Goal: Task Accomplishment & Management: Use online tool/utility

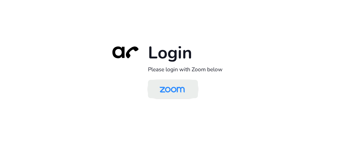
click at [173, 91] on img at bounding box center [172, 89] width 36 height 17
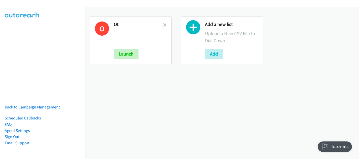
click at [166, 23] on div "O Ot Launch" at bounding box center [131, 41] width 82 height 48
click at [164, 25] on icon at bounding box center [165, 26] width 4 height 4
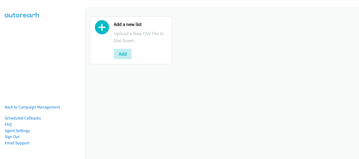
click at [112, 50] on div "Add a new list Upload a New CSV File to Dial Down Add" at bounding box center [131, 41] width 82 height 48
click at [124, 52] on button "Add" at bounding box center [123, 54] width 18 height 11
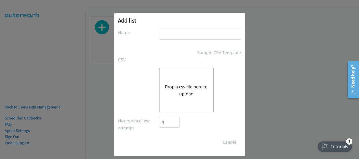
click at [173, 36] on input "text" at bounding box center [200, 34] width 82 height 11
type input "Tues morn"
click at [179, 79] on div "Drop a csv file here to upload" at bounding box center [186, 90] width 55 height 45
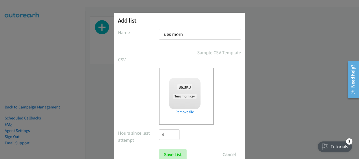
checkbox input "true"
click at [173, 152] on input "Save List" at bounding box center [173, 155] width 28 height 11
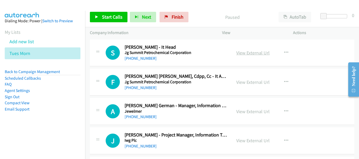
click at [248, 55] on link "View External Url" at bounding box center [252, 53] width 33 height 6
click at [141, 60] on link "+63 998 542 6276" at bounding box center [140, 58] width 32 height 5
click at [150, 60] on link "+63 998 542 6276" at bounding box center [140, 58] width 32 height 5
click at [138, 116] on link "+63 981 185 5828" at bounding box center [140, 116] width 32 height 5
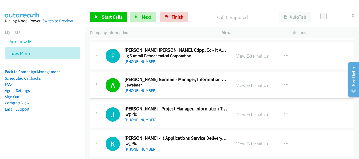
scroll to position [79, 0]
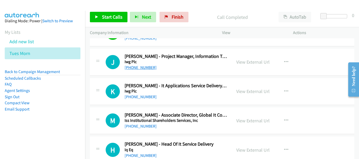
click at [142, 67] on link "+63 917 569 5392" at bounding box center [140, 67] width 32 height 5
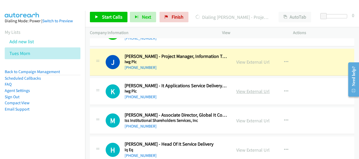
click at [243, 91] on link "View External Url" at bounding box center [252, 91] width 33 height 6
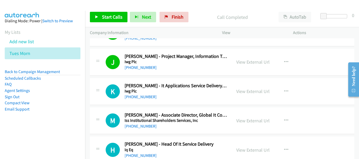
click at [133, 100] on div "+63 926 284 8284" at bounding box center [175, 97] width 102 height 6
click at [133, 97] on link "+63 926 284 8284" at bounding box center [140, 97] width 32 height 5
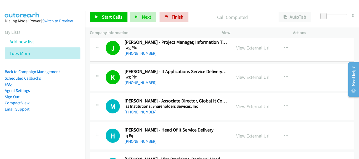
scroll to position [105, 0]
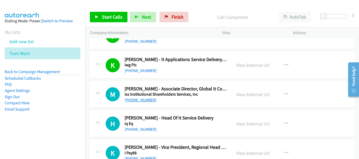
click at [150, 101] on link "+63 920 923 3209" at bounding box center [140, 100] width 32 height 5
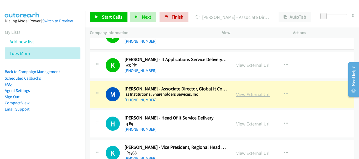
click at [252, 96] on link "View External Url" at bounding box center [252, 95] width 33 height 6
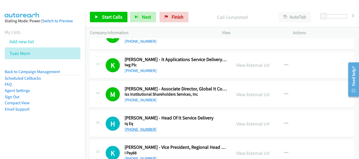
click at [145, 130] on link "+63 919 078 2677" at bounding box center [140, 129] width 32 height 5
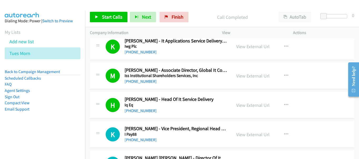
scroll to position [131, 0]
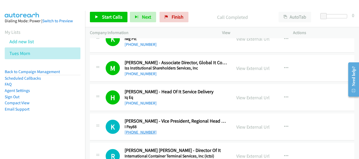
click at [134, 134] on link "+63 917 828 0393" at bounding box center [140, 132] width 32 height 5
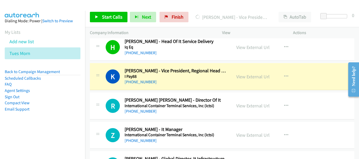
scroll to position [184, 0]
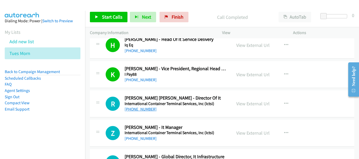
click at [150, 108] on link "+63 908 819 8981" at bounding box center [140, 109] width 32 height 5
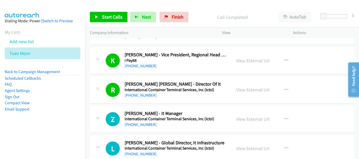
scroll to position [210, 0]
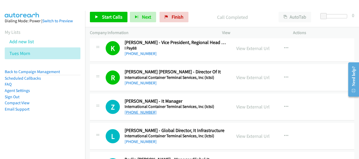
click at [145, 112] on link "+63 920 963 1654" at bounding box center [140, 112] width 32 height 5
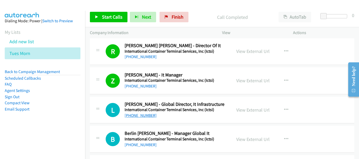
click at [147, 117] on link "+63 917 126 4778" at bounding box center [140, 115] width 32 height 5
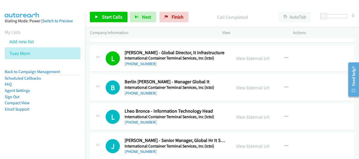
scroll to position [289, 0]
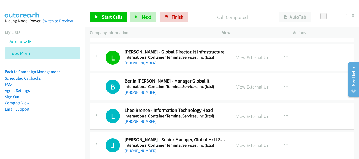
click at [141, 92] on link "+63 917 726 6683" at bounding box center [140, 92] width 32 height 5
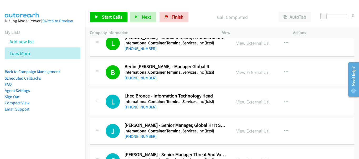
scroll to position [315, 0]
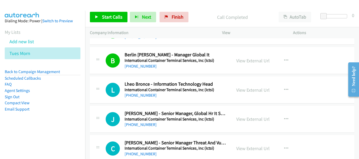
click at [141, 99] on div "+63 920 962 4240" at bounding box center [175, 95] width 102 height 6
click at [141, 96] on link "+63 920 962 4240" at bounding box center [140, 95] width 32 height 5
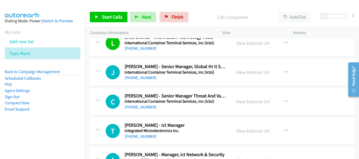
scroll to position [368, 0]
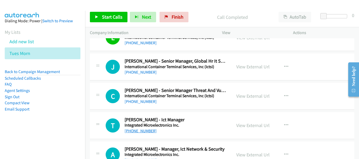
click at [146, 130] on link "+63 917 803 4437" at bounding box center [140, 131] width 32 height 5
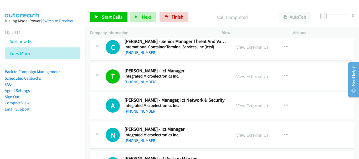
scroll to position [420, 0]
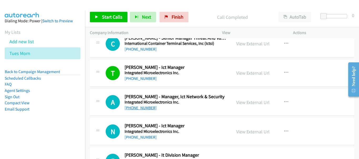
click at [137, 108] on link "+63 917 544 1383" at bounding box center [140, 108] width 32 height 5
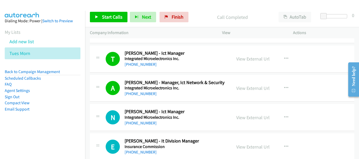
scroll to position [446, 0]
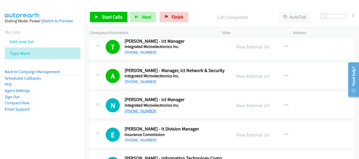
click at [139, 111] on link "+63 917 500 2471" at bounding box center [140, 111] width 32 height 5
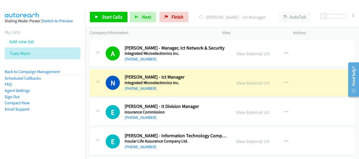
scroll to position [499, 0]
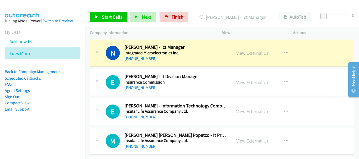
click at [258, 53] on link "View External Url" at bounding box center [252, 53] width 33 height 6
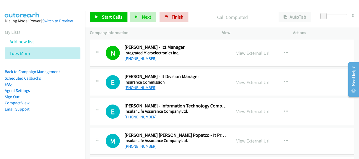
click at [138, 90] on link "+63 917 829 1676" at bounding box center [140, 87] width 32 height 5
click at [142, 118] on link "+63 998 842 1335" at bounding box center [140, 117] width 32 height 5
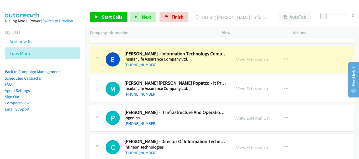
scroll to position [551, 0]
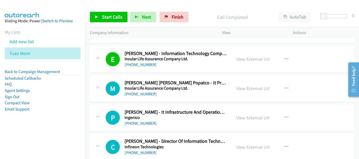
click at [136, 98] on div "M Callback Scheduled Maria Elaine Popatco - It Project Manager Insular Life Ass…" at bounding box center [222, 88] width 264 height 27
click at [137, 97] on div "+63 949 887 4979" at bounding box center [175, 94] width 102 height 6
click at [139, 96] on link "+63 949 887 4979" at bounding box center [140, 94] width 32 height 5
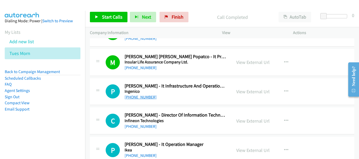
click at [147, 98] on link "+63 917 823 3607" at bounding box center [140, 97] width 32 height 5
click at [148, 130] on div "C Callback Scheduled Catherine Joy Daday - Director Of Information Technology I…" at bounding box center [222, 121] width 264 height 27
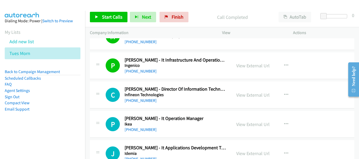
scroll to position [604, 0]
click at [148, 130] on link "+63 995 138 2811" at bounding box center [140, 129] width 32 height 5
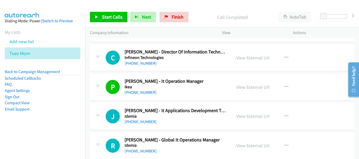
scroll to position [656, 0]
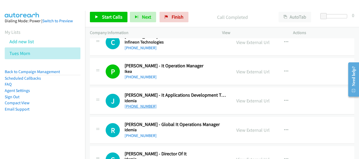
click at [134, 107] on link "+63 917 879 0410" at bounding box center [140, 106] width 32 height 5
click at [146, 138] on link "+63 919 061 4391" at bounding box center [140, 135] width 32 height 5
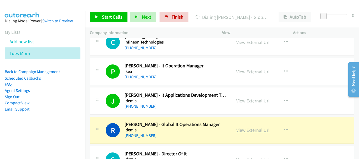
click at [238, 133] on link "View External Url" at bounding box center [252, 130] width 33 height 6
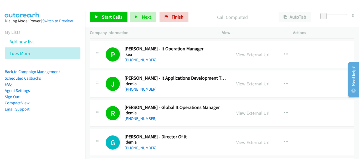
scroll to position [683, 0]
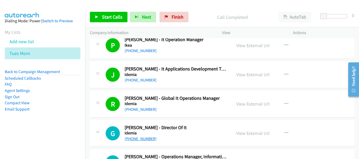
click at [130, 140] on link "+63 908 880 7183" at bounding box center [140, 139] width 32 height 5
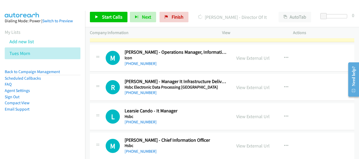
scroll to position [788, 0]
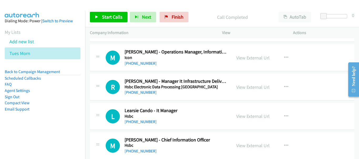
click at [132, 90] on div "+63 917 572 9995" at bounding box center [175, 93] width 102 height 6
click at [133, 92] on link "+63 917 572 9995" at bounding box center [140, 92] width 32 height 5
click at [147, 121] on link "+63 915 453 8243" at bounding box center [140, 121] width 32 height 5
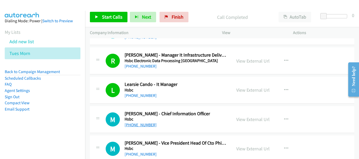
click at [147, 124] on link "+63 917 842 8845" at bounding box center [140, 125] width 32 height 5
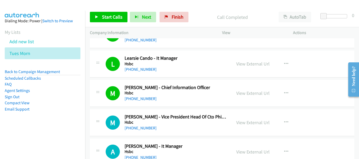
scroll to position [893, 0]
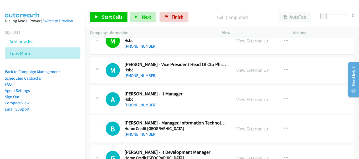
click at [143, 105] on link "+63 917 825 8711" at bounding box center [140, 105] width 32 height 5
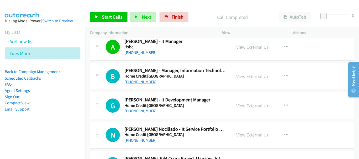
click at [147, 83] on link "+63 917 864 6312" at bounding box center [140, 82] width 32 height 5
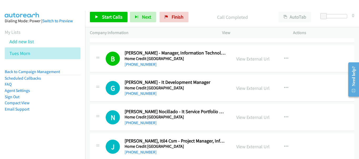
scroll to position [972, 0]
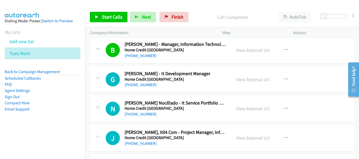
click at [139, 82] on div "+63 966 901 8530" at bounding box center [175, 85] width 102 height 6
click at [140, 83] on link "+63 966 901 8530" at bounding box center [140, 84] width 32 height 5
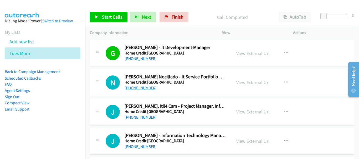
click at [144, 88] on link "+63 917 828 2785" at bounding box center [140, 88] width 32 height 5
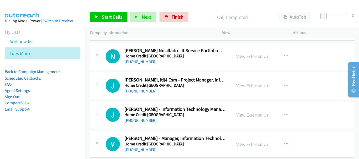
click at [127, 121] on link "+63 917 805 5856" at bounding box center [140, 120] width 32 height 5
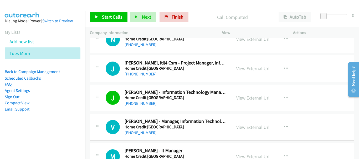
scroll to position [1050, 0]
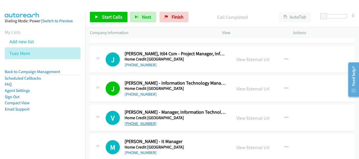
click at [132, 126] on link "+63 917 837 6942" at bounding box center [140, 123] width 32 height 5
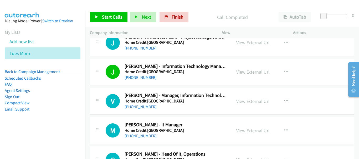
scroll to position [1077, 0]
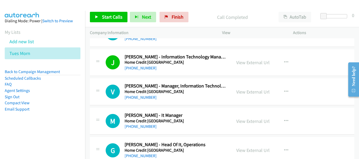
click at [130, 130] on div "M Callback Scheduled Mark Anthony Felices - It Manager Home Credit Philippines …" at bounding box center [222, 121] width 264 height 27
click at [131, 128] on link "+63 917 844 4140" at bounding box center [140, 126] width 32 height 5
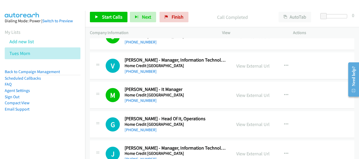
scroll to position [1103, 0]
click at [149, 131] on link "+63 917 822 1597" at bounding box center [140, 129] width 32 height 5
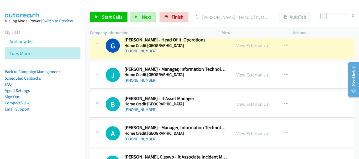
scroll to position [1155, 0]
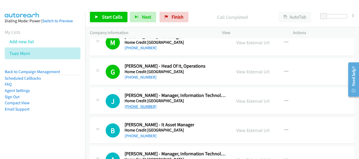
click at [148, 105] on link "+63 917 841 1787" at bounding box center [140, 106] width 32 height 5
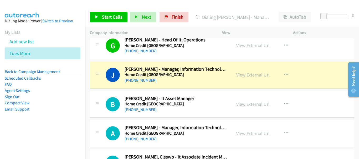
scroll to position [1208, 0]
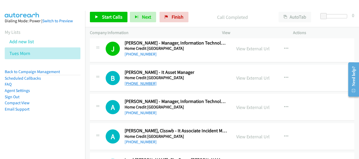
click at [134, 84] on link "+63 917 829 5032" at bounding box center [140, 83] width 32 height 5
click at [137, 111] on link "+63 917 804 9297" at bounding box center [140, 113] width 32 height 5
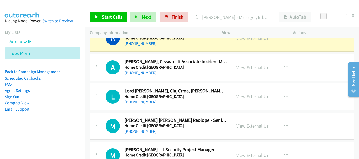
scroll to position [1287, 0]
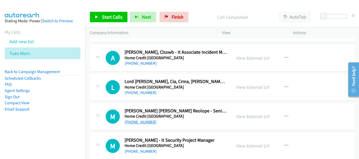
click at [131, 122] on link "+63 917 840 8317" at bounding box center [140, 122] width 32 height 5
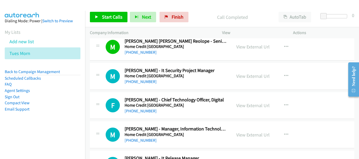
scroll to position [1365, 0]
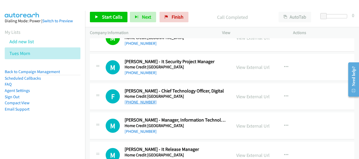
click at [144, 102] on link "+63 917 580 6831" at bounding box center [140, 102] width 32 height 5
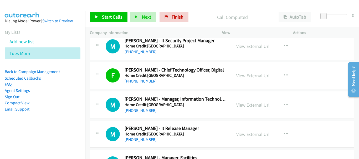
scroll to position [1418, 0]
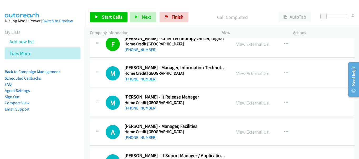
click at [146, 79] on link "+63 917 557 4947" at bounding box center [140, 79] width 32 height 5
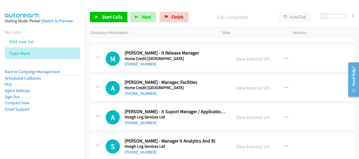
scroll to position [1470, 0]
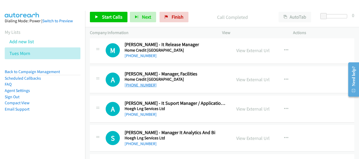
click at [142, 87] on link "+63 917 153 0314" at bounding box center [140, 85] width 32 height 5
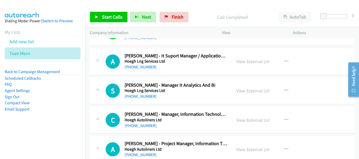
scroll to position [1523, 0]
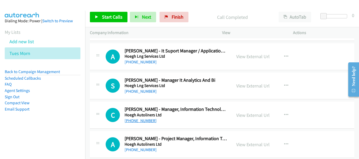
click at [143, 122] on link "+63 917 120 6075" at bounding box center [140, 120] width 32 height 5
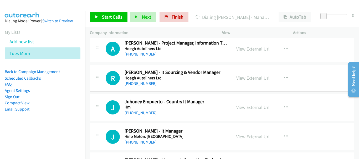
scroll to position [1628, 0]
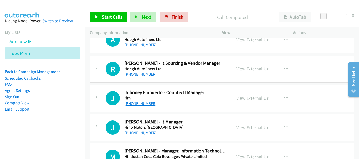
click at [132, 103] on link "+63 917 307 0089" at bounding box center [140, 103] width 32 height 5
click at [147, 135] on link "+63 917 310 8643" at bounding box center [140, 133] width 32 height 5
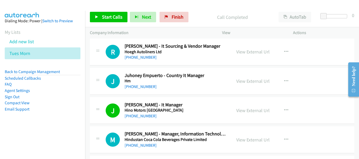
scroll to position [1681, 0]
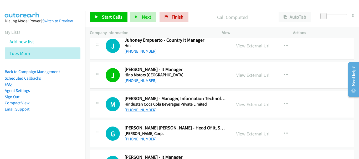
click at [151, 110] on link "+63 917 528 5695" at bounding box center [140, 110] width 32 height 5
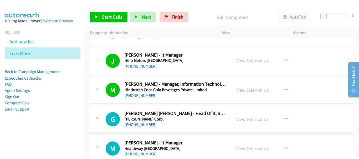
scroll to position [1707, 0]
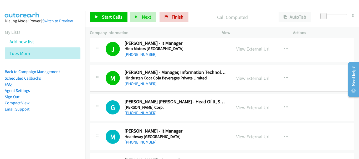
click at [142, 113] on link "+63 998 582 4846" at bounding box center [140, 113] width 32 height 5
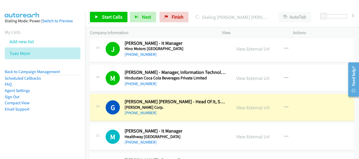
scroll to position [1733, 0]
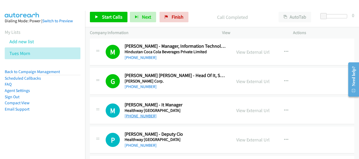
click at [134, 117] on link "+63 998 582 2105" at bounding box center [140, 116] width 32 height 5
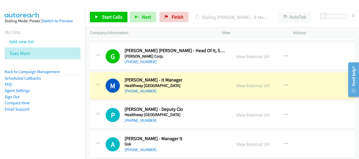
scroll to position [1786, 0]
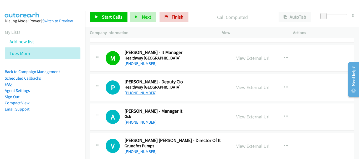
click at [131, 92] on link "+63 917 587 1084" at bounding box center [140, 93] width 32 height 5
click at [141, 124] on link "+63 917 888 7620" at bounding box center [140, 122] width 32 height 5
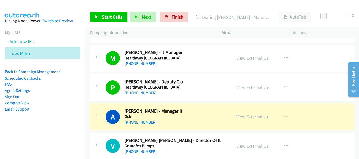
click at [242, 119] on link "View External Url" at bounding box center [252, 117] width 33 height 6
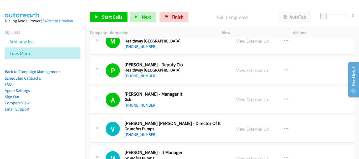
scroll to position [1812, 0]
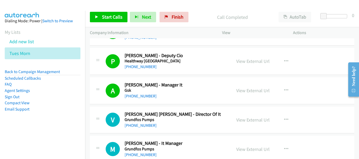
click at [144, 129] on div "+63 906 257 5264" at bounding box center [175, 126] width 102 height 6
click at [144, 126] on link "+63 906 257 5264" at bounding box center [140, 125] width 32 height 5
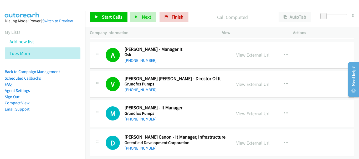
scroll to position [1864, 0]
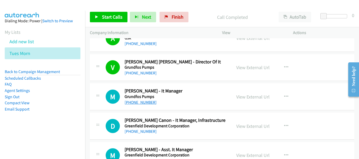
click at [140, 101] on link "+63 917 582 2398" at bounding box center [140, 102] width 32 height 5
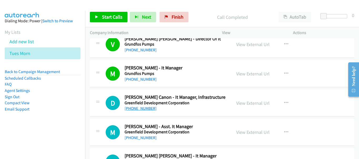
scroll to position [1891, 0]
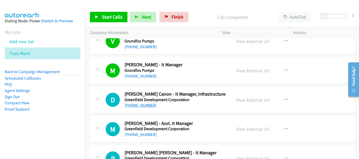
click at [139, 106] on link "+63 917 592 1247" at bounding box center [140, 105] width 32 height 5
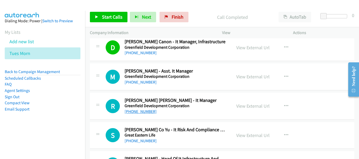
click at [143, 112] on link "+63 917 873 0150" at bounding box center [140, 111] width 32 height 5
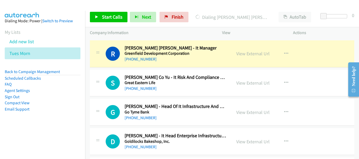
scroll to position [1969, 0]
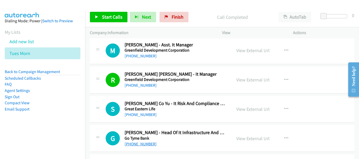
click at [149, 143] on link "+63 917 539 6237" at bounding box center [140, 144] width 32 height 5
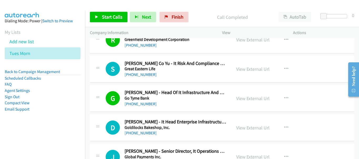
scroll to position [2022, 0]
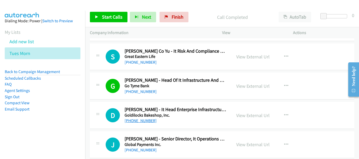
click at [147, 119] on link "+63 917 593 6900" at bounding box center [140, 120] width 32 height 5
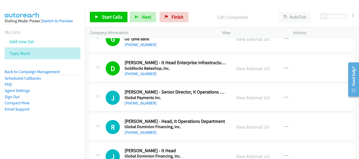
scroll to position [2074, 0]
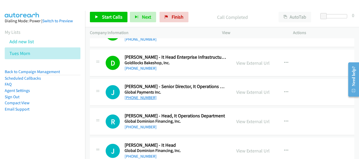
click at [153, 97] on link "+63 918 927 0267" at bounding box center [140, 97] width 32 height 5
click at [135, 132] on div "R Callback Scheduled Rocky Reyes - Head, It Operations Department Global Domini…" at bounding box center [222, 121] width 264 height 27
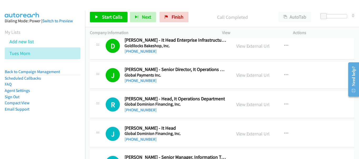
scroll to position [2101, 0]
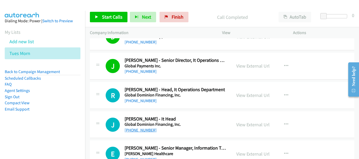
click at [142, 132] on link "+63 917 305 0257" at bounding box center [140, 130] width 32 height 5
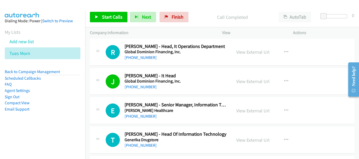
scroll to position [2153, 0]
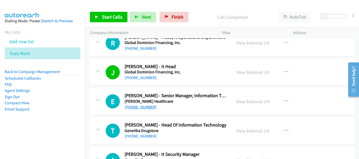
click at [140, 106] on link "+63 998 968 1942" at bounding box center [140, 107] width 32 height 5
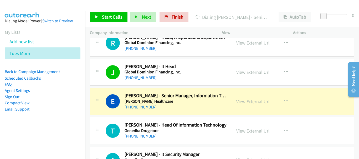
scroll to position [2179, 0]
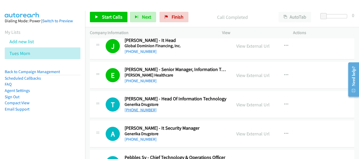
click at [148, 112] on link "+63 917 813 3589" at bounding box center [140, 110] width 32 height 5
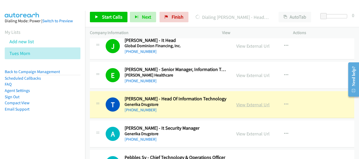
click at [248, 105] on link "View External Url" at bounding box center [252, 105] width 33 height 6
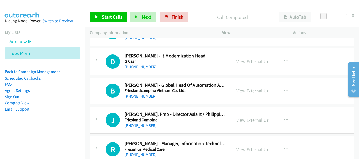
scroll to position [2337, 0]
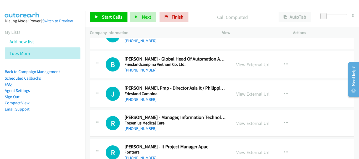
click at [144, 135] on div "R Callback Scheduled Roy Romano - Manager, Information Technology Fresenius Med…" at bounding box center [222, 123] width 264 height 27
click at [144, 131] on link "+63 977 807 2250" at bounding box center [140, 128] width 32 height 5
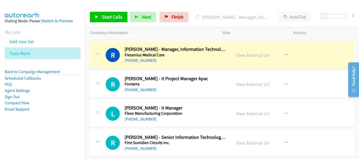
scroll to position [2416, 0]
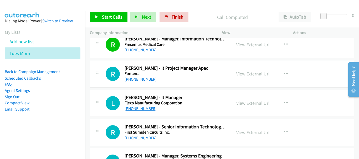
click at [148, 108] on link "+63 947 428 0990" at bounding box center [140, 108] width 32 height 5
click at [150, 139] on link "+63 908 561 6271" at bounding box center [140, 138] width 32 height 5
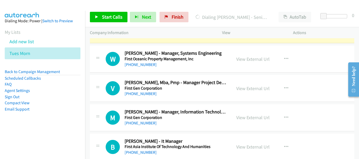
scroll to position [2521, 0]
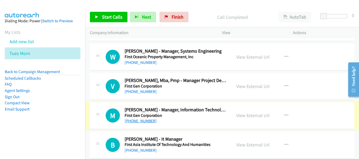
click at [137, 119] on link "+63 917 803 0802" at bounding box center [140, 121] width 32 height 5
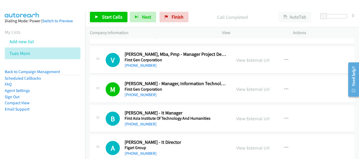
scroll to position [2573, 0]
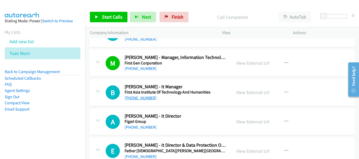
click at [149, 99] on link "+63 917 508 3662" at bounding box center [140, 98] width 32 height 5
click at [149, 126] on link "+63 977 821 7284" at bounding box center [140, 127] width 32 height 5
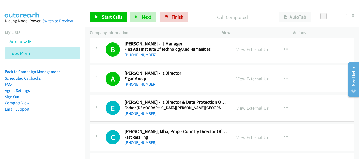
scroll to position [2626, 0]
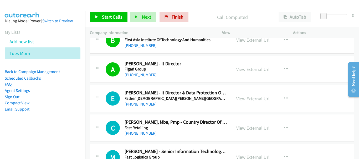
click at [146, 106] on link "+63 917 708 4420" at bounding box center [140, 104] width 32 height 5
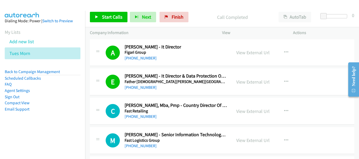
scroll to position [2652, 0]
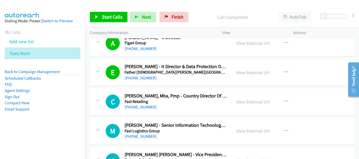
click at [151, 103] on h5 "Fast Retailing" at bounding box center [175, 101] width 102 height 5
click at [147, 106] on link "+63 917 833 2393" at bounding box center [140, 107] width 32 height 5
click at [135, 138] on link "+63 998 882 5459" at bounding box center [140, 136] width 32 height 5
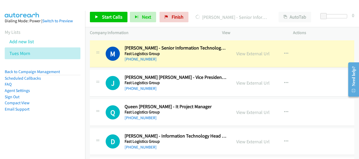
scroll to position [2731, 0]
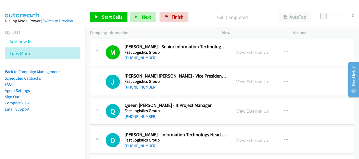
click at [141, 89] on link "+63 919 077 0441" at bounding box center [140, 87] width 32 height 5
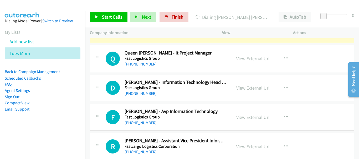
scroll to position [2757, 0]
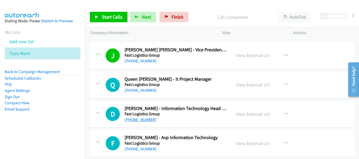
click at [147, 118] on link "+63 908 152 5555" at bounding box center [140, 119] width 32 height 5
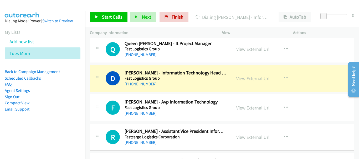
scroll to position [2783, 0]
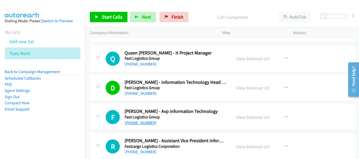
click at [137, 124] on link "+63 918 937 8640" at bounding box center [140, 123] width 32 height 5
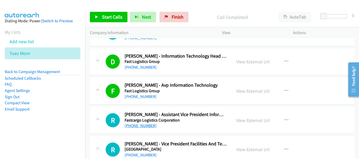
click at [148, 126] on link "+63 939 913 9785" at bounding box center [140, 125] width 32 height 5
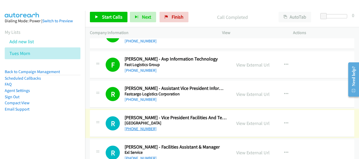
click at [146, 130] on link "+63 917 729 8326" at bounding box center [140, 129] width 32 height 5
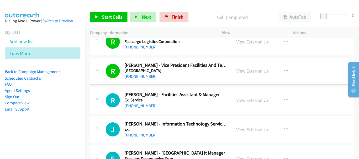
scroll to position [2941, 0]
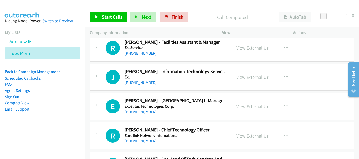
click at [136, 111] on link "+63 918 930 5261" at bounding box center [140, 112] width 32 height 5
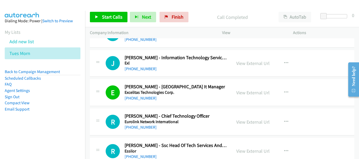
scroll to position [2967, 0]
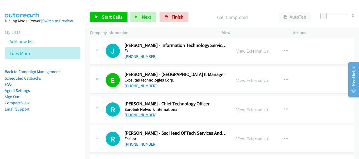
click at [148, 117] on link "+63 917 874 6936" at bounding box center [140, 115] width 32 height 5
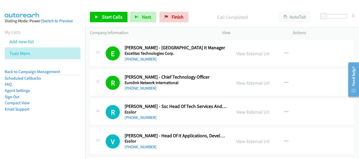
scroll to position [3020, 0]
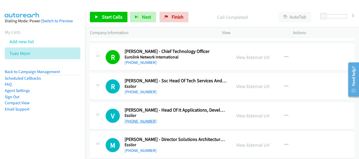
click at [148, 122] on link "+63 917 886 7396" at bounding box center [140, 121] width 32 height 5
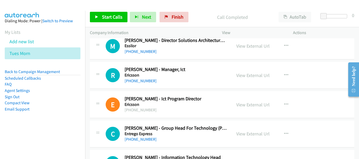
scroll to position [3125, 0]
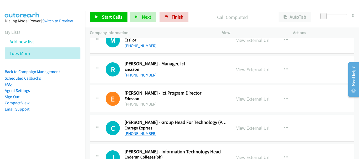
click at [148, 134] on link "+63 917 502 4911" at bounding box center [140, 133] width 32 height 5
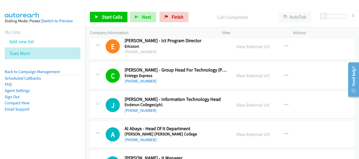
click at [143, 106] on h5 "Enderun Colleges(ph)" at bounding box center [175, 104] width 102 height 5
click at [143, 111] on link "+63 927 385 5143" at bounding box center [140, 110] width 32 height 5
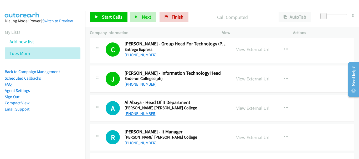
click at [142, 111] on link "+63 932 869 3223" at bounding box center [140, 113] width 32 height 5
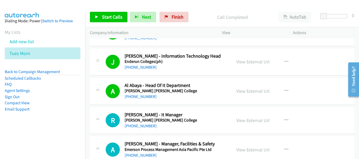
scroll to position [3230, 0]
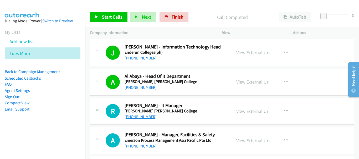
click at [141, 118] on link "+63 927 236 1303" at bounding box center [140, 116] width 32 height 5
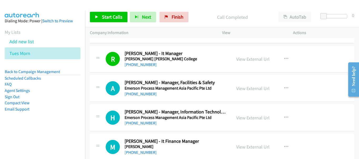
scroll to position [3282, 0]
click at [134, 124] on link "+63 917 847 5737" at bounding box center [140, 123] width 32 height 5
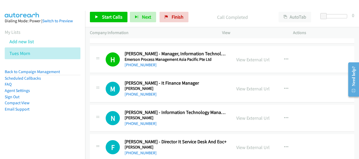
scroll to position [3361, 0]
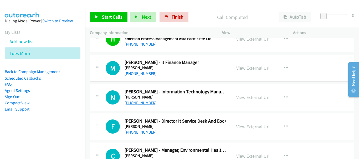
click at [142, 102] on link "+63 917 537 3825" at bounding box center [140, 103] width 32 height 5
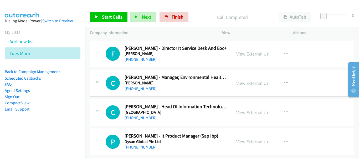
scroll to position [3440, 0]
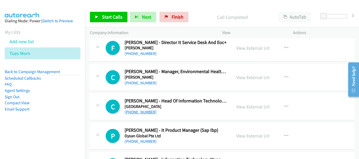
click at [150, 114] on link "+63 909 937 9738" at bounding box center [140, 112] width 32 height 5
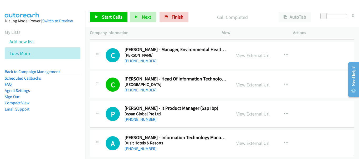
scroll to position [3492, 0]
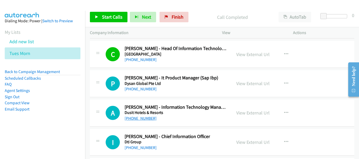
click at [136, 118] on link "+63 917 424 5057" at bounding box center [140, 118] width 32 height 5
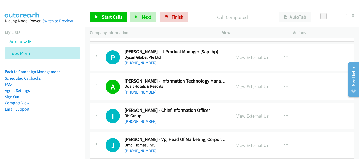
click at [146, 120] on link "+63 917 853 9952" at bounding box center [140, 121] width 32 height 5
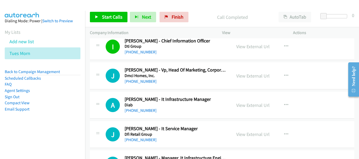
scroll to position [3597, 0]
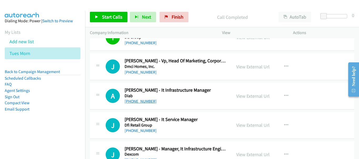
click at [150, 103] on link "+63 917 881 8625" at bounding box center [140, 101] width 32 height 5
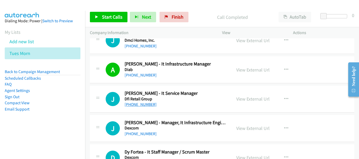
click at [144, 107] on link "+63 939 358 2620" at bounding box center [140, 104] width 32 height 5
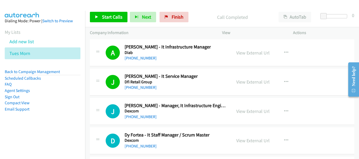
scroll to position [3650, 0]
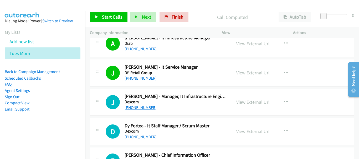
click at [136, 107] on link "+63 917 513 0057" at bounding box center [140, 107] width 32 height 5
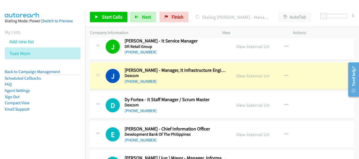
scroll to position [3702, 0]
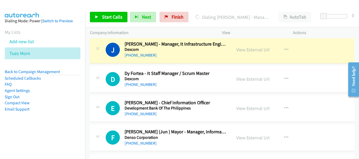
click at [139, 117] on div "+63 917 519 5559" at bounding box center [175, 114] width 102 height 6
click at [139, 116] on link "+63 917 519 5559" at bounding box center [140, 114] width 32 height 5
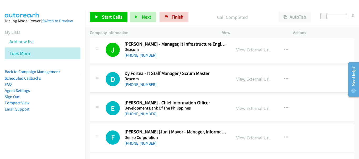
click at [152, 110] on h5 "Development Bank Of The Philippines" at bounding box center [175, 108] width 102 height 5
click at [149, 112] on link "+63 917 519 5559" at bounding box center [140, 114] width 32 height 5
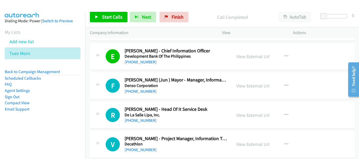
scroll to position [3755, 0]
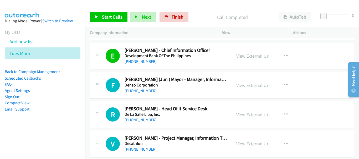
click at [149, 87] on h5 "Denso Corporation" at bounding box center [175, 85] width 102 height 5
click at [149, 90] on link "+63 918 916 5123" at bounding box center [140, 90] width 32 height 5
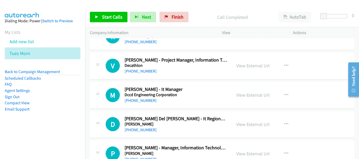
scroll to position [3834, 0]
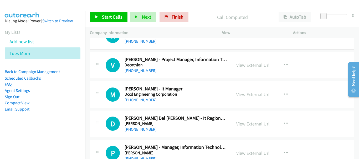
click at [140, 101] on link "+63 917 621 2883" at bounding box center [140, 100] width 32 height 5
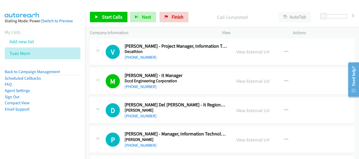
scroll to position [3860, 0]
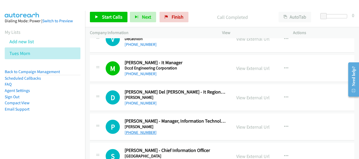
click at [144, 133] on link "+63 939 933 2465" at bounding box center [140, 132] width 32 height 5
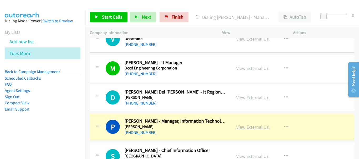
click at [259, 128] on link "View External Url" at bounding box center [252, 127] width 33 height 6
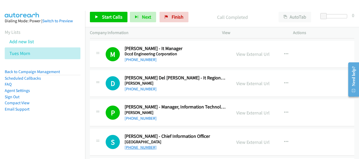
scroll to position [3886, 0]
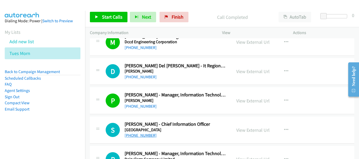
click at [150, 137] on link "+63 921 967 1571" at bounding box center [140, 135] width 32 height 5
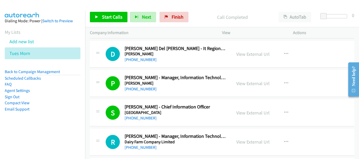
scroll to position [3912, 0]
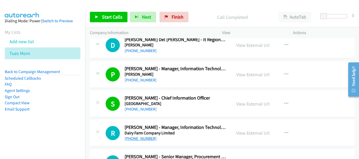
click at [134, 138] on link "+63 998 596 4017" at bounding box center [140, 138] width 32 height 5
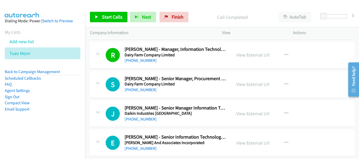
scroll to position [3991, 0]
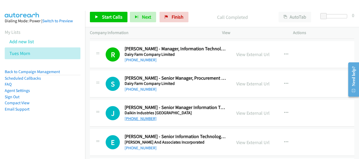
click at [139, 121] on link "+63 917 127 5735" at bounding box center [140, 118] width 32 height 5
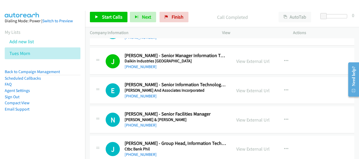
scroll to position [4044, 0]
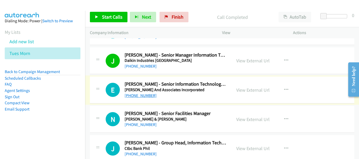
click at [132, 96] on link "+63 917 144 4831" at bounding box center [140, 95] width 32 height 5
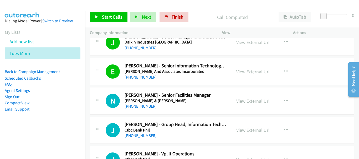
scroll to position [4070, 0]
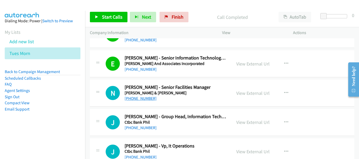
click at [136, 101] on link "+63 905 143 3616" at bounding box center [140, 98] width 32 height 5
click at [134, 126] on link "+63 917 891 0439" at bounding box center [140, 128] width 32 height 5
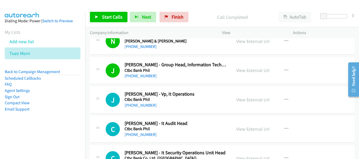
scroll to position [4122, 0]
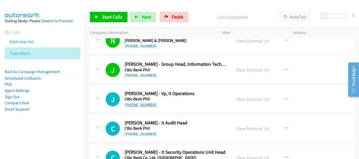
click at [133, 105] on link "+63 917 836 4703" at bounding box center [140, 104] width 32 height 5
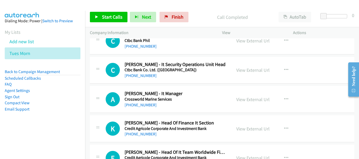
scroll to position [4175, 0]
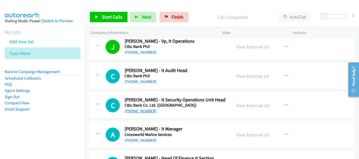
click at [145, 112] on link "+63 922 210 5442" at bounding box center [140, 111] width 32 height 5
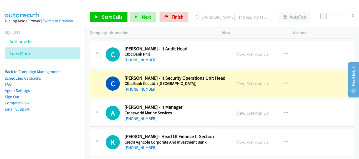
scroll to position [4228, 0]
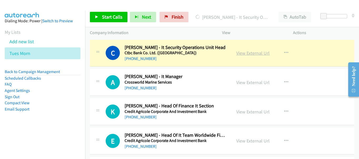
click at [249, 53] on link "View External Url" at bounding box center [252, 53] width 33 height 6
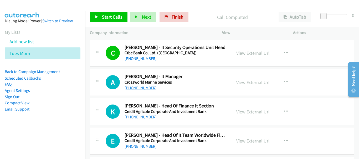
click at [146, 89] on link "+63 917 586 2159" at bounding box center [140, 88] width 32 height 5
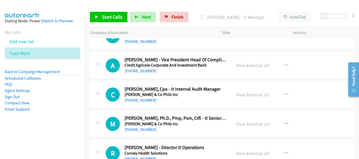
scroll to position [4385, 0]
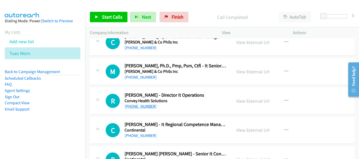
click at [148, 108] on link "+63 917 858 0912" at bounding box center [140, 106] width 32 height 5
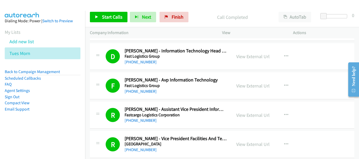
scroll to position [0, 0]
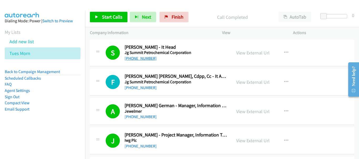
click at [146, 60] on link "+63 998 542 6276" at bounding box center [140, 58] width 32 height 5
click at [146, 118] on link "+63 981 185 5828" at bounding box center [140, 116] width 32 height 5
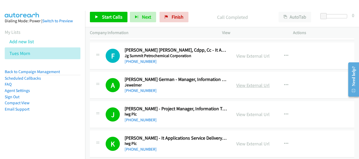
click at [250, 84] on link "View External Url" at bounding box center [252, 85] width 33 height 6
click at [44, 74] on link "Back to Campaign Management" at bounding box center [32, 71] width 55 height 5
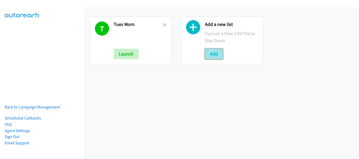
click at [210, 53] on button "Add" at bounding box center [214, 54] width 18 height 11
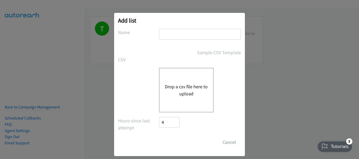
click at [190, 36] on input "text" at bounding box center [200, 34] width 82 height 11
type input "Splunk"
click at [181, 86] on button "Drop a csv file here to upload" at bounding box center [186, 90] width 43 height 14
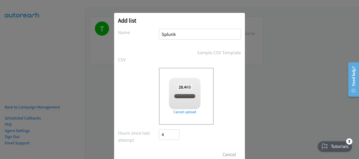
checkbox input "true"
click at [167, 155] on input "Save List" at bounding box center [173, 155] width 28 height 11
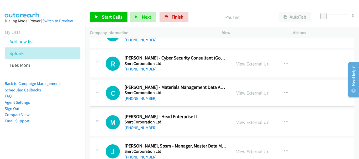
scroll to position [53, 0]
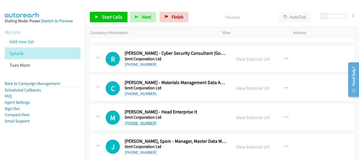
click at [142, 125] on link "[PHONE_NUMBER]" at bounding box center [140, 123] width 32 height 5
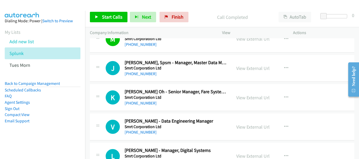
scroll to position [158, 0]
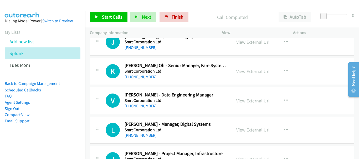
click at [143, 106] on link "[PHONE_NUMBER]" at bounding box center [140, 106] width 32 height 5
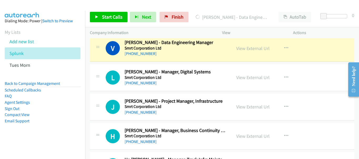
scroll to position [184, 0]
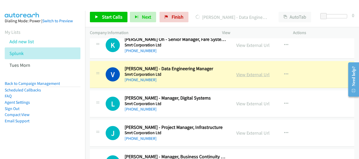
click at [252, 73] on link "View External Url" at bounding box center [252, 75] width 33 height 6
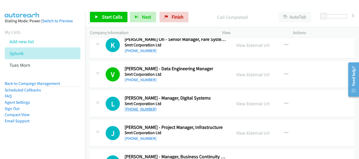
click at [146, 108] on link "[PHONE_NUMBER]" at bounding box center [140, 109] width 32 height 5
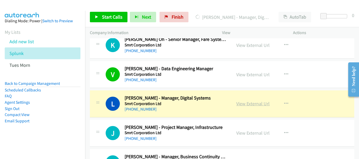
click at [242, 104] on link "View External Url" at bounding box center [252, 104] width 33 height 6
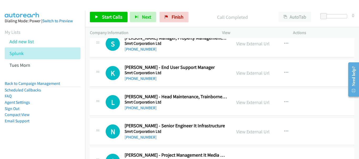
scroll to position [446, 0]
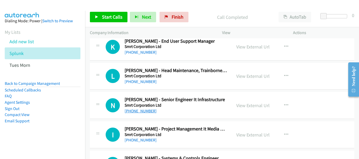
click at [144, 111] on link "[PHONE_NUMBER]" at bounding box center [140, 111] width 32 height 5
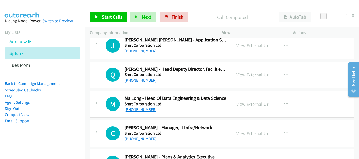
scroll to position [604, 0]
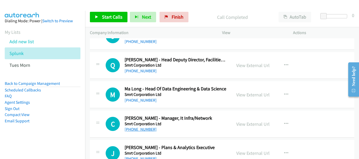
click at [141, 129] on link "[PHONE_NUMBER]" at bounding box center [140, 129] width 32 height 5
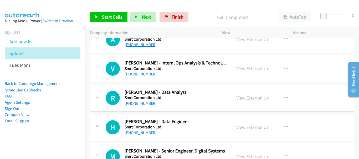
scroll to position [840, 0]
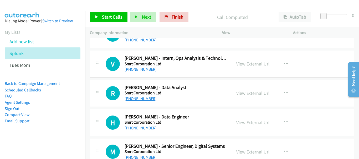
click at [136, 100] on link "[PHONE_NUMBER]" at bounding box center [140, 98] width 32 height 5
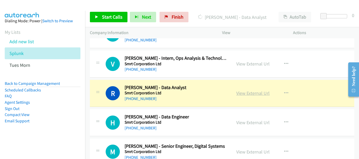
click at [237, 95] on link "View External Url" at bounding box center [252, 93] width 33 height 6
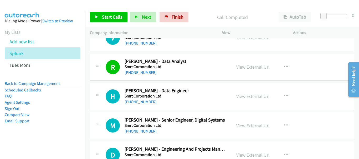
scroll to position [893, 0]
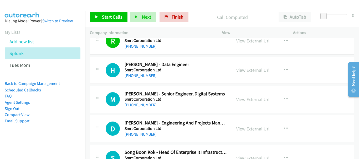
click at [148, 102] on div "[PHONE_NUMBER]" at bounding box center [175, 105] width 102 height 6
click at [143, 105] on link "[PHONE_NUMBER]" at bounding box center [140, 105] width 32 height 5
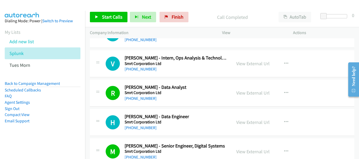
scroll to position [840, 0]
click at [246, 94] on link "View External Url" at bounding box center [252, 93] width 33 height 6
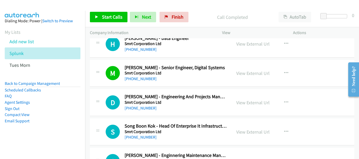
scroll to position [945, 0]
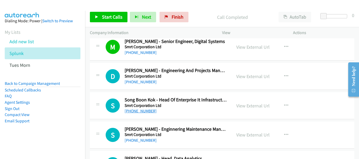
click at [139, 111] on link "[PHONE_NUMBER]" at bounding box center [140, 111] width 32 height 5
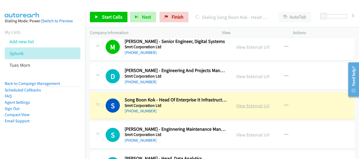
click at [253, 107] on link "View External Url" at bounding box center [252, 106] width 33 height 6
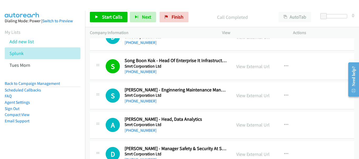
scroll to position [998, 0]
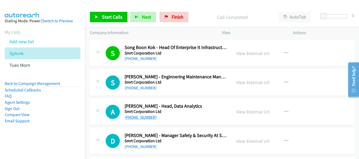
click at [146, 116] on link "[PHONE_NUMBER]" at bounding box center [140, 117] width 32 height 5
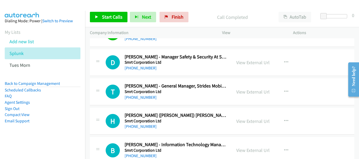
scroll to position [1103, 0]
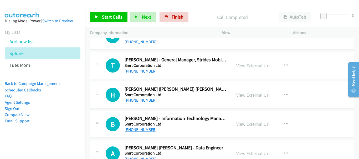
click at [136, 129] on link "[PHONE_NUMBER]" at bounding box center [140, 129] width 32 height 5
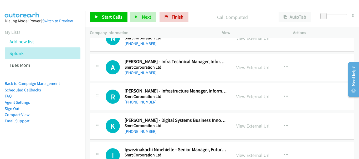
scroll to position [1287, 0]
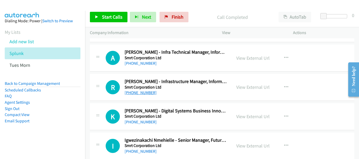
click at [149, 92] on link "[PHONE_NUMBER]" at bounding box center [140, 92] width 32 height 5
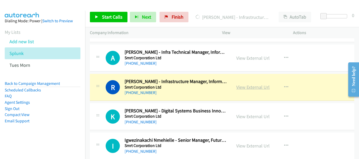
click at [250, 88] on link "View External Url" at bounding box center [252, 87] width 33 height 6
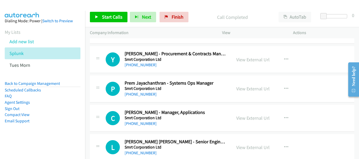
scroll to position [1470, 0]
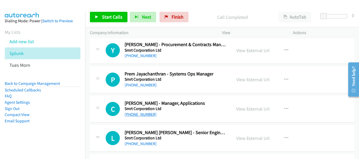
click at [142, 112] on link "[PHONE_NUMBER]" at bounding box center [140, 114] width 32 height 5
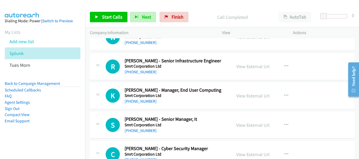
scroll to position [1838, 0]
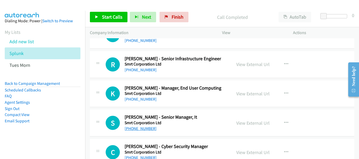
click at [133, 129] on link "[PHONE_NUMBER]" at bounding box center [140, 128] width 32 height 5
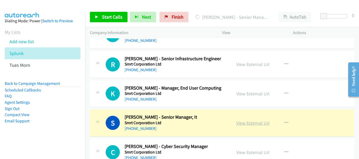
click at [245, 124] on link "View External Url" at bounding box center [252, 123] width 33 height 6
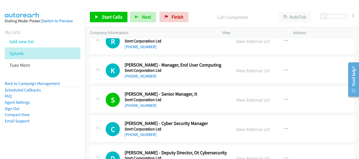
scroll to position [1891, 0]
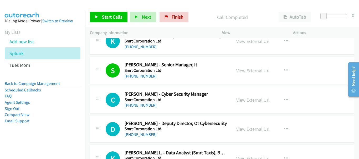
click at [145, 109] on div "C Callback Scheduled [PERSON_NAME] - Cyber Security Manager Smrt Corporation Lt…" at bounding box center [222, 100] width 264 height 27
click at [145, 106] on link "[PHONE_NUMBER]" at bounding box center [140, 105] width 32 height 5
click at [239, 98] on link "View External Url" at bounding box center [252, 100] width 33 height 6
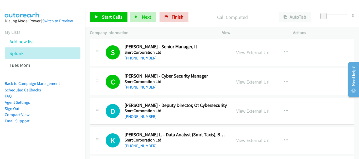
scroll to position [1917, 0]
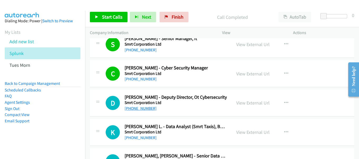
click at [146, 110] on link "[PHONE_NUMBER]" at bounding box center [140, 108] width 32 height 5
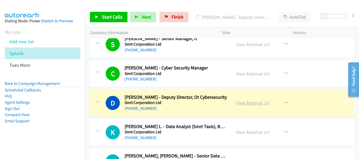
click at [243, 104] on link "View External Url" at bounding box center [252, 103] width 33 height 6
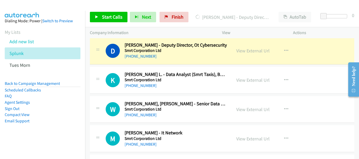
scroll to position [1969, 0]
click at [146, 116] on link "[PHONE_NUMBER]" at bounding box center [140, 114] width 32 height 5
click at [146, 117] on link "[PHONE_NUMBER]" at bounding box center [140, 114] width 32 height 5
click at [248, 109] on link "View External Url" at bounding box center [252, 109] width 33 height 6
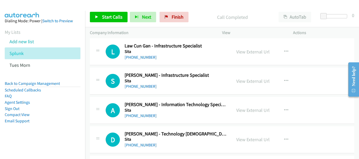
scroll to position [2678, 0]
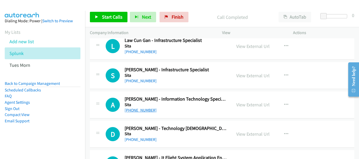
click at [139, 109] on link "[PHONE_NUMBER]" at bounding box center [140, 110] width 32 height 5
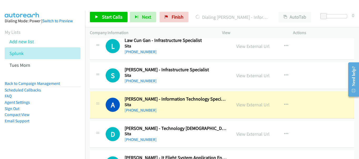
click at [254, 109] on div "View External Url View External Url Schedule/Manage Callback Start Calls Here R…" at bounding box center [269, 104] width 76 height 17
click at [254, 104] on link "View External Url" at bounding box center [252, 105] width 33 height 6
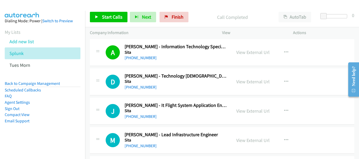
scroll to position [2757, 0]
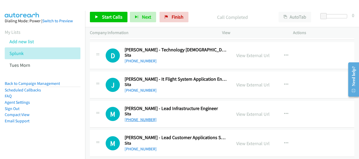
click at [139, 119] on link "[PHONE_NUMBER]" at bounding box center [140, 119] width 32 height 5
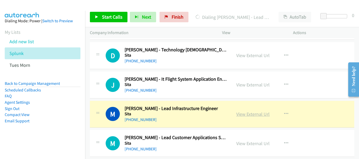
click at [245, 114] on link "View External Url" at bounding box center [252, 114] width 33 height 6
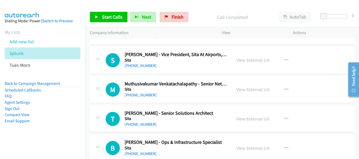
scroll to position [3072, 0]
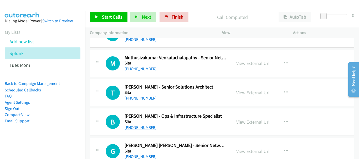
click at [131, 129] on link "[PHONE_NUMBER]" at bounding box center [140, 127] width 32 height 5
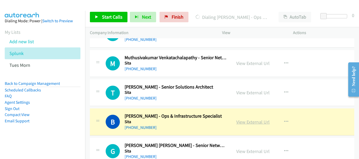
click at [239, 122] on link "View External Url" at bounding box center [252, 122] width 33 height 6
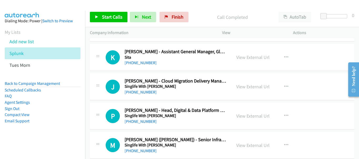
scroll to position [3203, 0]
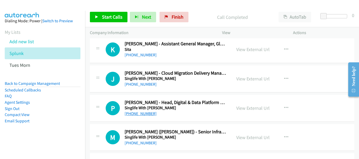
click at [144, 116] on link "[PHONE_NUMBER]" at bounding box center [140, 113] width 32 height 5
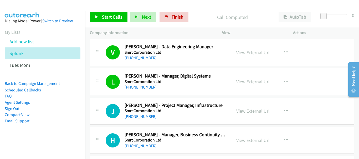
scroll to position [210, 0]
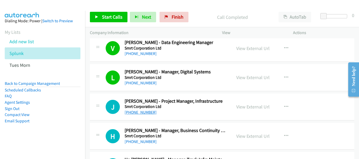
click at [149, 113] on link "[PHONE_NUMBER]" at bounding box center [140, 112] width 32 height 5
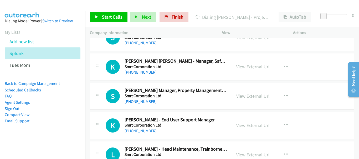
scroll to position [263, 0]
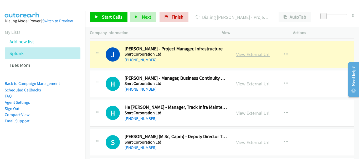
click at [242, 57] on link "View External Url" at bounding box center [252, 54] width 33 height 6
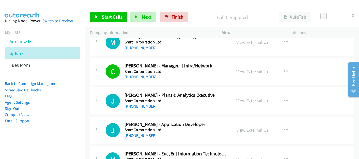
scroll to position [683, 0]
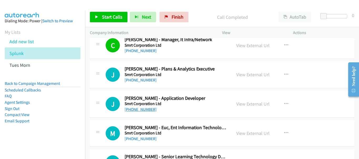
click at [140, 108] on link "[PHONE_NUMBER]" at bounding box center [140, 109] width 32 height 5
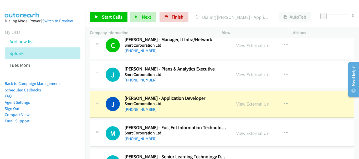
click at [243, 104] on link "View External Url" at bounding box center [252, 104] width 33 height 6
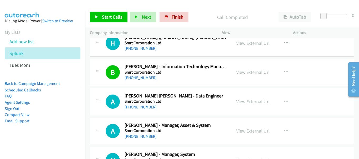
scroll to position [1155, 0]
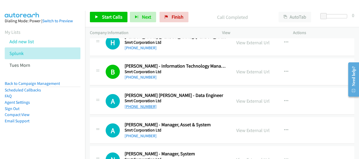
click at [136, 107] on link "[PHONE_NUMBER]" at bounding box center [140, 106] width 32 height 5
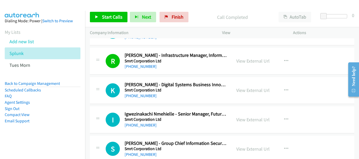
scroll to position [1339, 0]
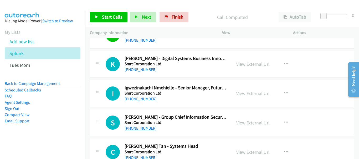
click at [147, 128] on link "[PHONE_NUMBER]" at bounding box center [140, 128] width 32 height 5
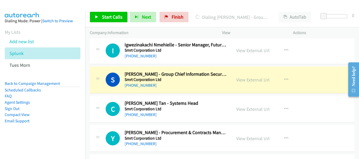
scroll to position [1392, 0]
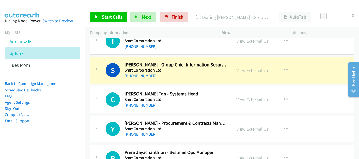
click at [150, 104] on div "[PHONE_NUMBER]" at bounding box center [175, 105] width 102 height 6
click at [143, 106] on link "[PHONE_NUMBER]" at bounding box center [140, 105] width 32 height 5
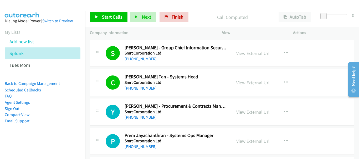
scroll to position [1418, 0]
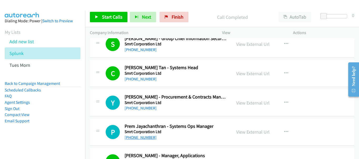
click at [143, 137] on link "[PHONE_NUMBER]" at bounding box center [140, 137] width 32 height 5
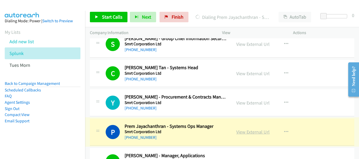
click at [247, 132] on link "View External Url" at bounding box center [252, 132] width 33 height 6
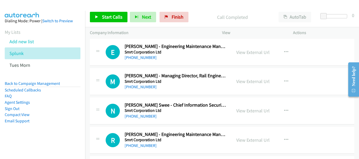
scroll to position [2363, 0]
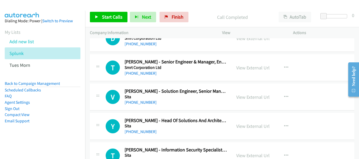
drag, startPoint x: 699, startPoint y: 159, endPoint x: 350, endPoint y: 167, distance: 348.8
click html "Need help? Resource Center AutoReach Help Help Get the help you need from our k…"
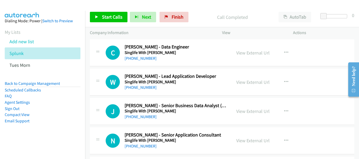
scroll to position [4466, 0]
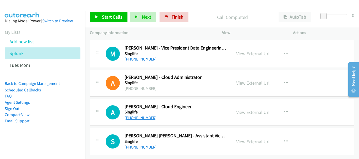
click at [147, 116] on link "[PHONE_NUMBER]" at bounding box center [140, 118] width 32 height 5
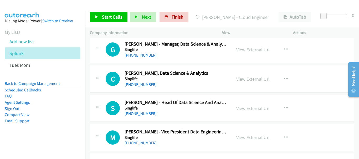
scroll to position [4387, 0]
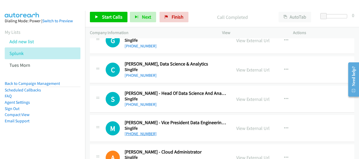
click at [147, 135] on link "[PHONE_NUMBER]" at bounding box center [140, 134] width 32 height 5
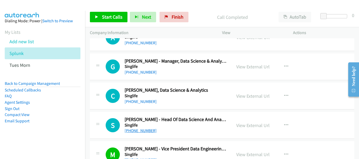
click at [137, 131] on link "[PHONE_NUMBER]" at bounding box center [140, 130] width 32 height 5
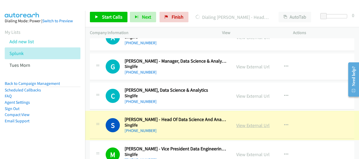
click at [250, 125] on link "View External Url" at bounding box center [252, 126] width 33 height 6
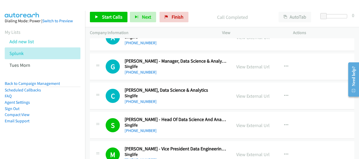
scroll to position [4334, 0]
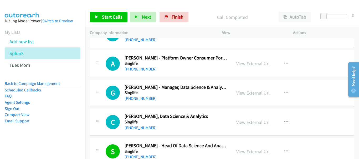
click at [150, 127] on div "[PHONE_NUMBER]" at bounding box center [175, 128] width 102 height 6
click at [147, 128] on link "[PHONE_NUMBER]" at bounding box center [140, 128] width 32 height 5
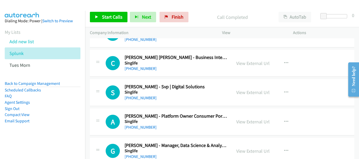
scroll to position [4256, 0]
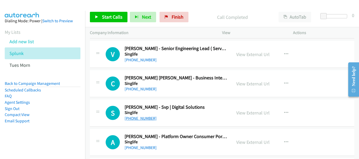
click at [134, 120] on link "[PHONE_NUMBER]" at bounding box center [140, 118] width 32 height 5
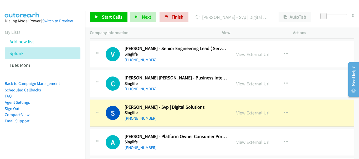
click at [251, 115] on link "View External Url" at bounding box center [252, 113] width 33 height 6
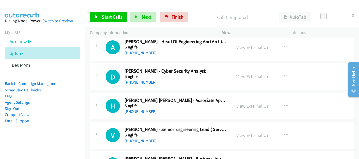
scroll to position [4151, 0]
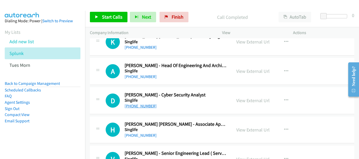
click at [145, 105] on link "[PHONE_NUMBER]" at bounding box center [140, 106] width 32 height 5
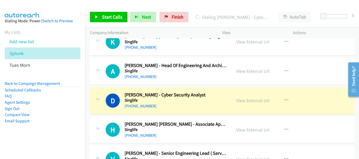
scroll to position [4124, 0]
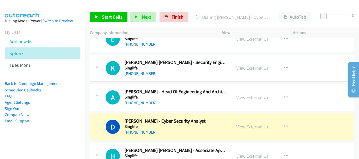
click at [242, 124] on link "View External Url" at bounding box center [252, 127] width 33 height 6
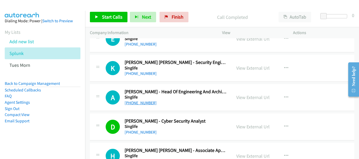
click at [138, 102] on link "[PHONE_NUMBER]" at bounding box center [140, 103] width 32 height 5
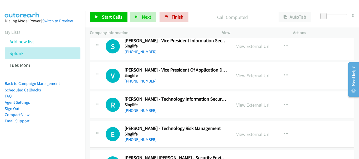
scroll to position [4019, 0]
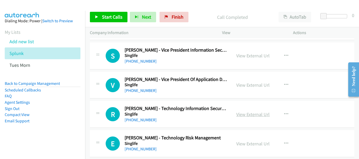
click at [249, 115] on link "View External Url" at bounding box center [252, 115] width 33 height 6
click at [248, 85] on link "View External Url" at bounding box center [252, 85] width 33 height 6
click at [144, 92] on link "[PHONE_NUMBER]" at bounding box center [140, 90] width 32 height 5
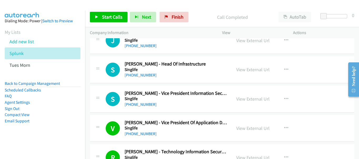
scroll to position [3967, 0]
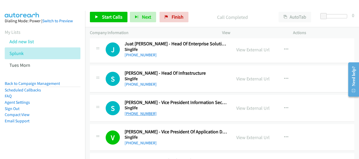
click at [131, 113] on link "[PHONE_NUMBER]" at bounding box center [140, 113] width 32 height 5
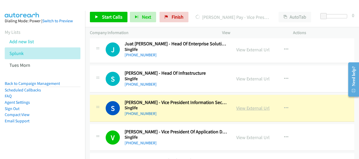
click at [263, 109] on link "View External Url" at bounding box center [252, 108] width 33 height 6
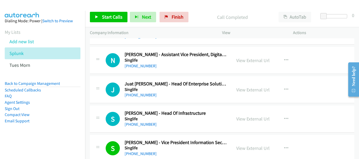
scroll to position [3914, 0]
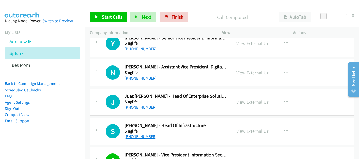
click at [140, 138] on link "[PHONE_NUMBER]" at bounding box center [140, 136] width 32 height 5
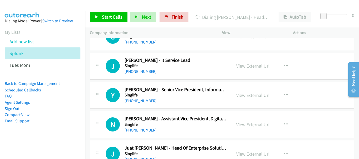
scroll to position [3862, 0]
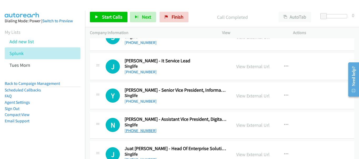
click at [142, 132] on link "[PHONE_NUMBER]" at bounding box center [140, 130] width 32 height 5
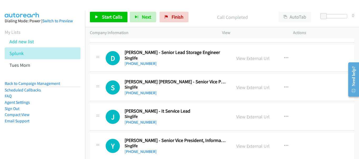
scroll to position [3809, 0]
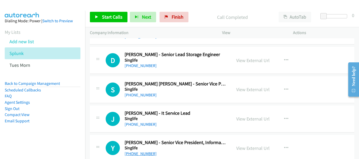
click at [135, 154] on link "[PHONE_NUMBER]" at bounding box center [140, 154] width 32 height 5
click at [133, 128] on div "J Callback Scheduled [PERSON_NAME] - It Service Lead Singlife [GEOGRAPHIC_DATA]…" at bounding box center [222, 119] width 264 height 27
click at [134, 125] on link "[PHONE_NUMBER]" at bounding box center [140, 124] width 32 height 5
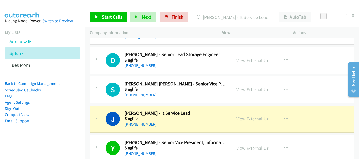
click at [239, 120] on link "View External Url" at bounding box center [252, 119] width 33 height 6
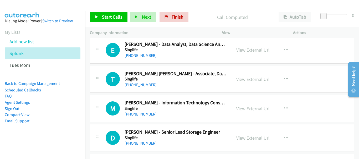
scroll to position [3730, 0]
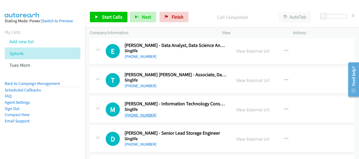
click at [136, 117] on link "[PHONE_NUMBER]" at bounding box center [140, 115] width 32 height 5
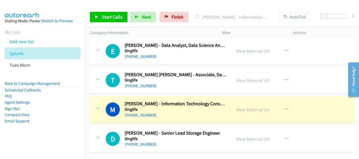
click at [241, 113] on div "View External Url" at bounding box center [252, 109] width 33 height 7
click at [241, 111] on link "View External Url" at bounding box center [252, 110] width 33 height 6
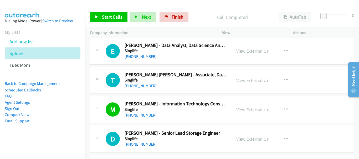
click at [140, 90] on div "T Callback Scheduled [PERSON_NAME] [PERSON_NAME] - Associate, Data Analyst Sing…" at bounding box center [222, 80] width 264 height 27
click at [140, 85] on link "[PHONE_NUMBER]" at bounding box center [140, 85] width 32 height 5
